Goal: Check status: Check status

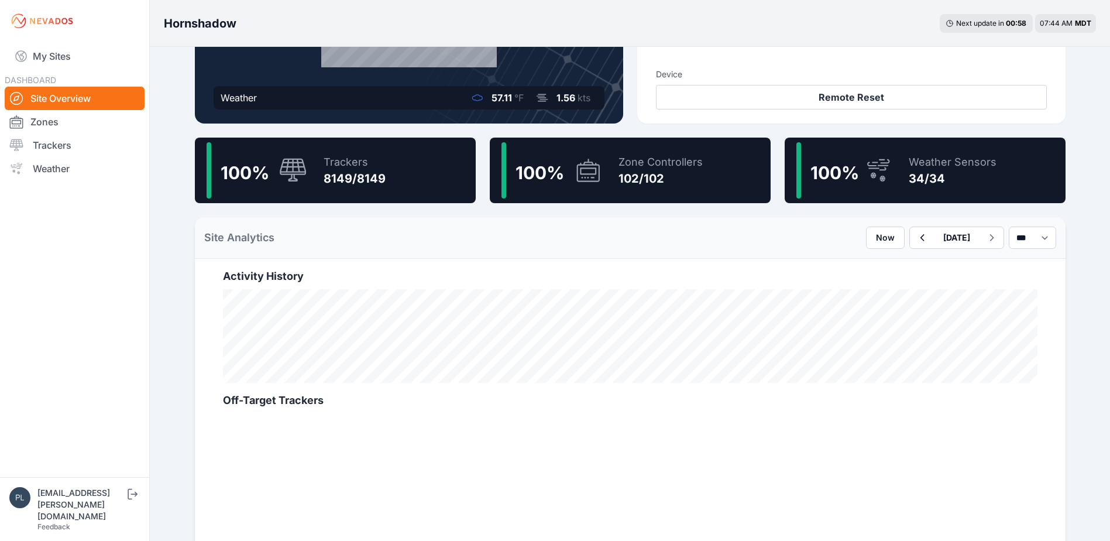
scroll to position [234, 0]
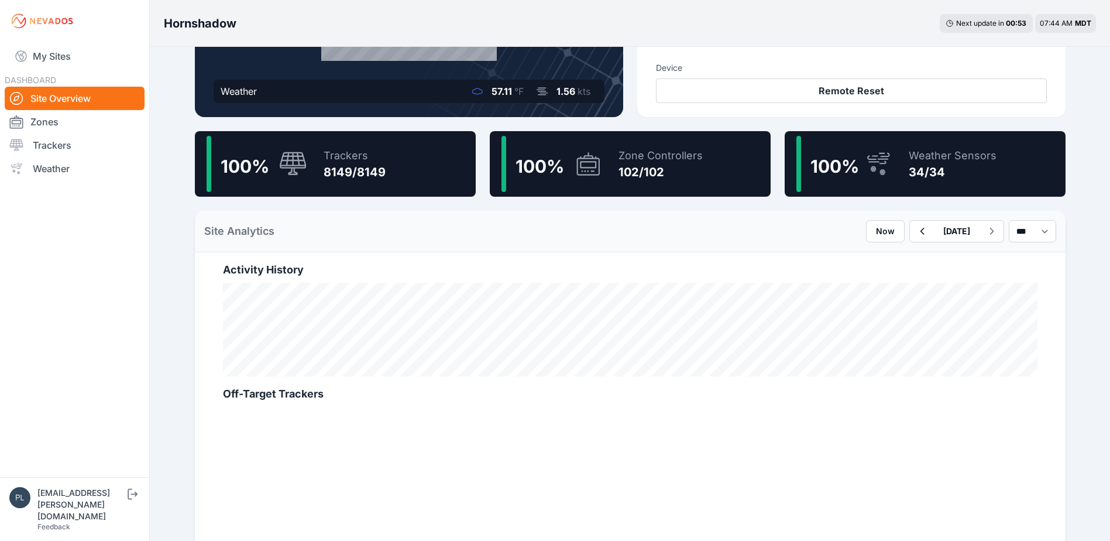
click at [335, 172] on div "8149/8149" at bounding box center [355, 172] width 62 height 16
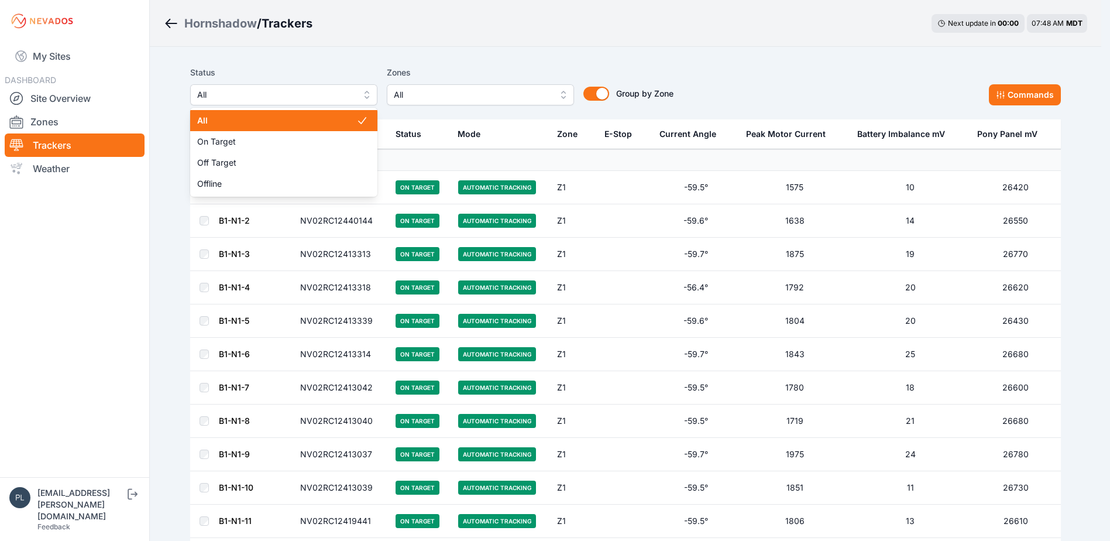
click at [266, 93] on span "All" at bounding box center [275, 95] width 157 height 14
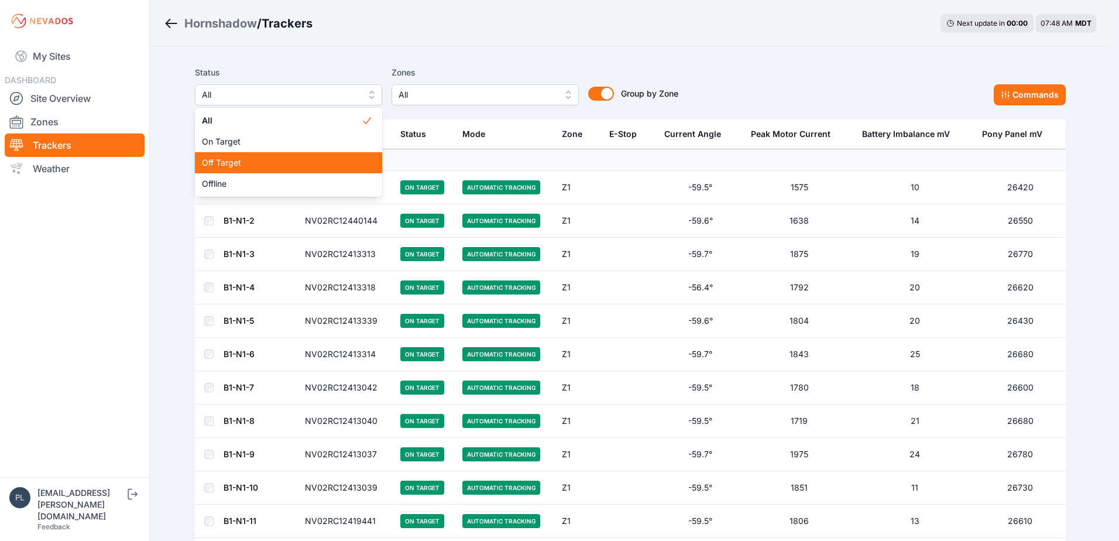
click at [267, 168] on span "Off Target" at bounding box center [281, 163] width 159 height 12
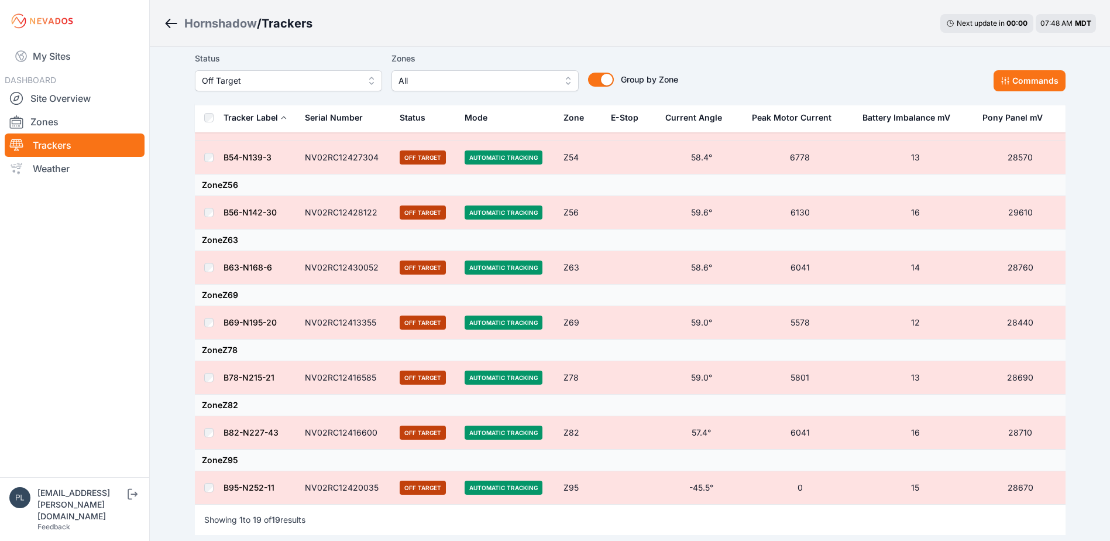
scroll to position [685, 0]
